Goal: Contribute content

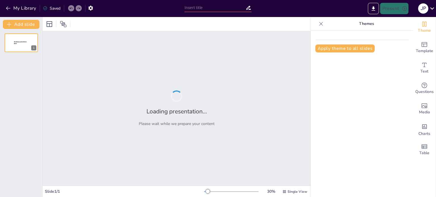
type input "Exploración de las Artes Plásticas y la Arquitectura en el Siglo XIX"
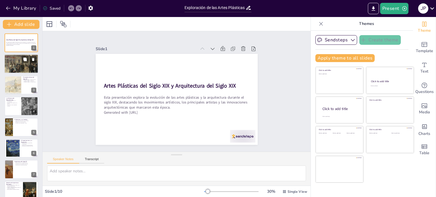
click at [26, 63] on div at bounding box center [21, 63] width 34 height 23
type textarea "Este punto destaca la diversidad de estilos en las artes plásticas del siglo XI…"
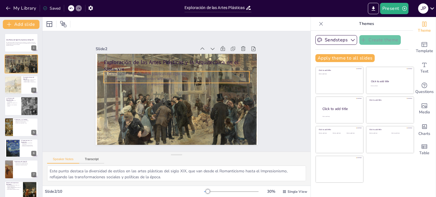
click at [187, 75] on p "Influencia de los movimientos artísticos" at bounding box center [185, 83] width 101 height 112
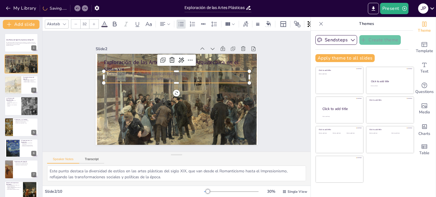
click at [103, 22] on icon at bounding box center [104, 24] width 7 height 7
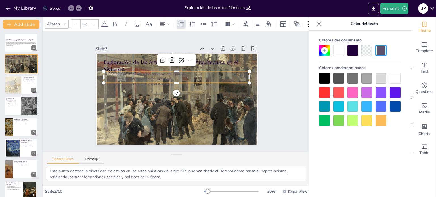
click at [399, 79] on div at bounding box center [394, 78] width 11 height 11
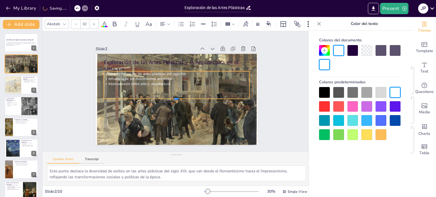
drag, startPoint x: 172, startPoint y: 82, endPoint x: 166, endPoint y: 95, distance: 14.1
click at [172, 96] on div "Exploración de las Artes Plásticas y la Arquitectura en el Siglo XIX Caracterís…" at bounding box center [171, 97] width 181 height 176
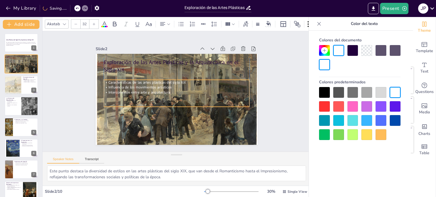
drag, startPoint x: 129, startPoint y: 76, endPoint x: 129, endPoint y: 79, distance: 3.5
click at [164, 83] on span "Influencia de los movimientos artísticos" at bounding box center [173, 55] width 18 height 63
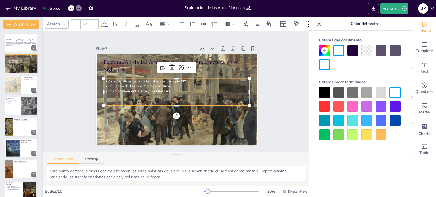
click at [93, 22] on icon at bounding box center [93, 23] width 3 height 3
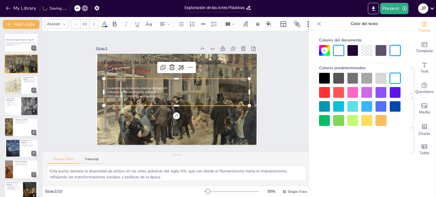
click at [93, 22] on icon at bounding box center [93, 23] width 3 height 3
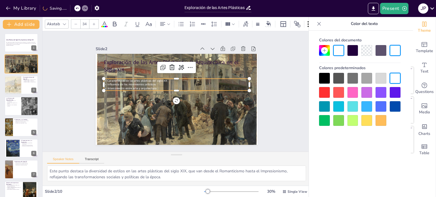
click at [93, 22] on icon at bounding box center [93, 23] width 3 height 3
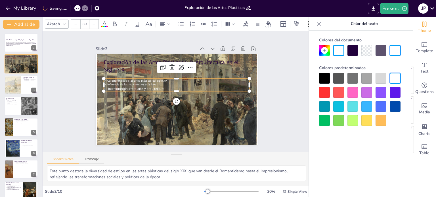
click at [93, 22] on icon at bounding box center [93, 23] width 3 height 3
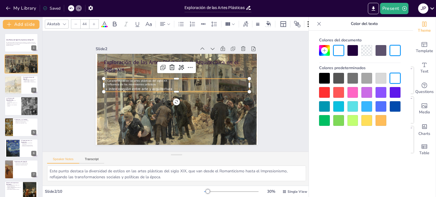
type input "--"
drag, startPoint x: 172, startPoint y: 85, endPoint x: 99, endPoint y: 78, distance: 73.0
click at [99, 78] on div "Exploración de las Artes Plásticas y la Arquitectura en el Siglo XIX Caracterís…" at bounding box center [174, 99] width 177 height 123
click at [91, 20] on div at bounding box center [93, 24] width 9 height 9
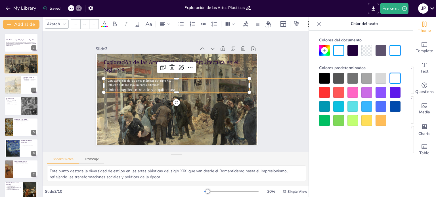
click at [91, 20] on div at bounding box center [93, 24] width 9 height 9
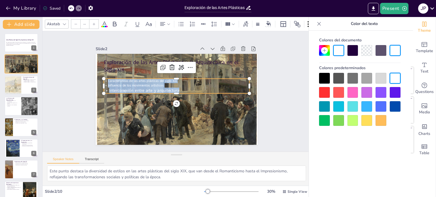
click at [91, 20] on div at bounding box center [93, 24] width 9 height 9
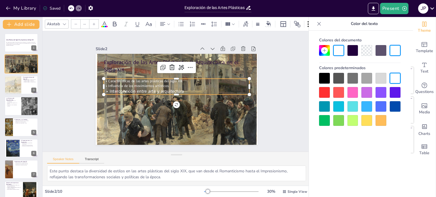
click at [91, 20] on div at bounding box center [93, 24] width 9 height 9
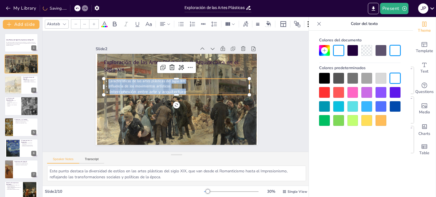
click at [91, 20] on div at bounding box center [93, 24] width 9 height 9
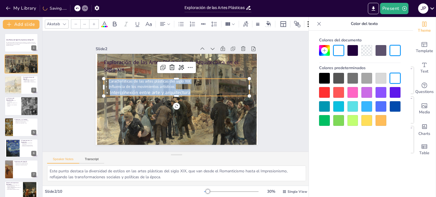
click at [91, 20] on div at bounding box center [93, 24] width 9 height 9
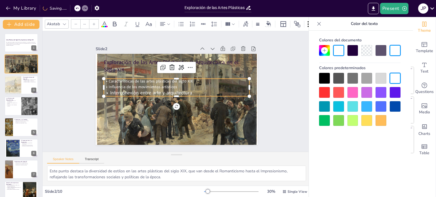
click at [91, 20] on div at bounding box center [93, 24] width 9 height 9
click at [16, 49] on div at bounding box center [21, 42] width 34 height 19
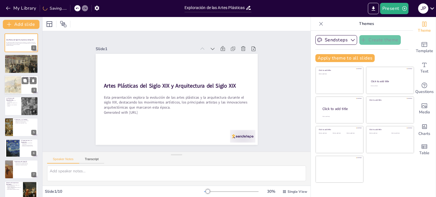
click at [10, 93] on div at bounding box center [13, 84] width 26 height 19
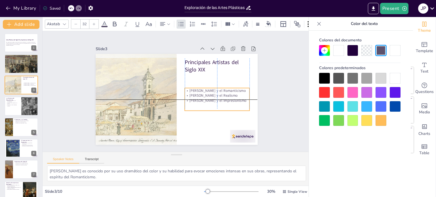
drag, startPoint x: 195, startPoint y: 81, endPoint x: 189, endPoint y: 96, distance: 16.4
click at [177, 100] on p "[PERSON_NAME] y el Impresionismo" at bounding box center [172, 132] width 12 height 65
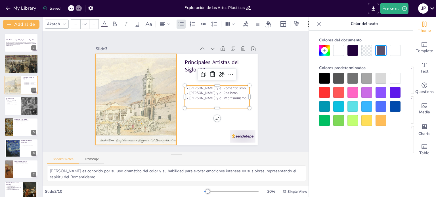
click at [145, 102] on div at bounding box center [135, 91] width 137 height 114
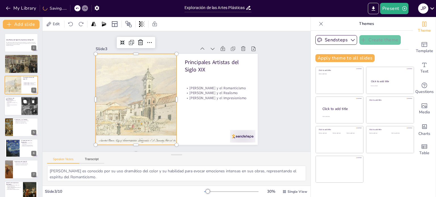
click at [19, 106] on p "Influencia en otras disciplinas artísticas" at bounding box center [13, 105] width 14 height 2
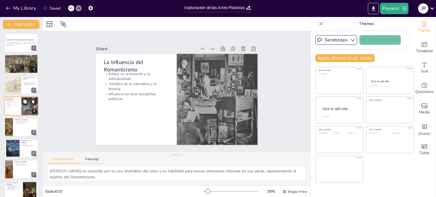
type textarea "Este punto resalta cómo el Romanticismo priorizó las emociones humanas, permiti…"
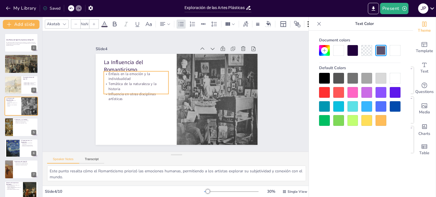
type input "32"
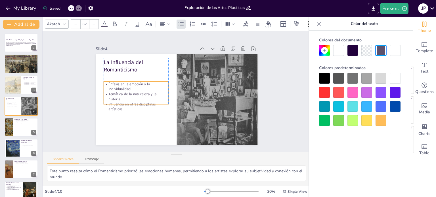
drag, startPoint x: 116, startPoint y: 92, endPoint x: 115, endPoint y: 102, distance: 10.2
click at [115, 102] on p "Influencia en otras disciplinas artísticas" at bounding box center [133, 84] width 61 height 41
drag, startPoint x: 130, startPoint y: 103, endPoint x: 125, endPoint y: 120, distance: 17.8
click at [125, 112] on div at bounding box center [124, 88] width 51 height 47
drag, startPoint x: 115, startPoint y: 105, endPoint x: 110, endPoint y: 105, distance: 4.5
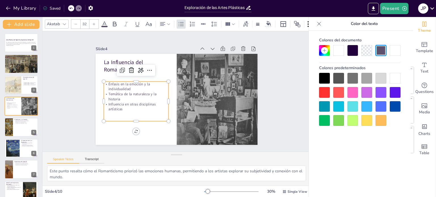
click at [115, 101] on p "Influencia en otras disciplinas artísticas" at bounding box center [136, 75] width 55 height 51
